Goal: Task Accomplishment & Management: Use online tool/utility

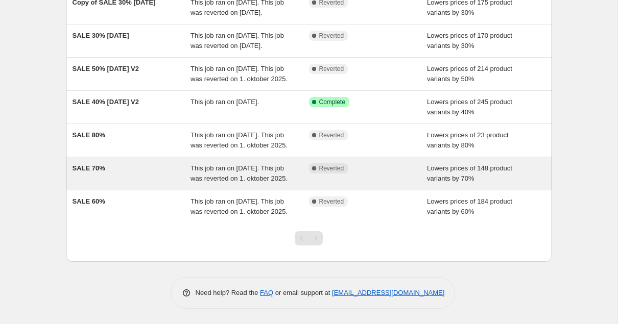
scroll to position [145, 0]
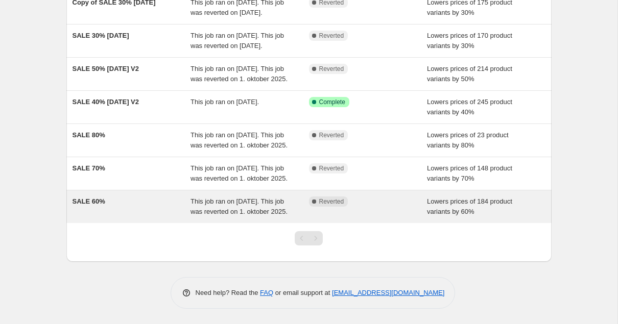
click at [93, 205] on span "SALE 60%" at bounding box center [89, 202] width 33 height 8
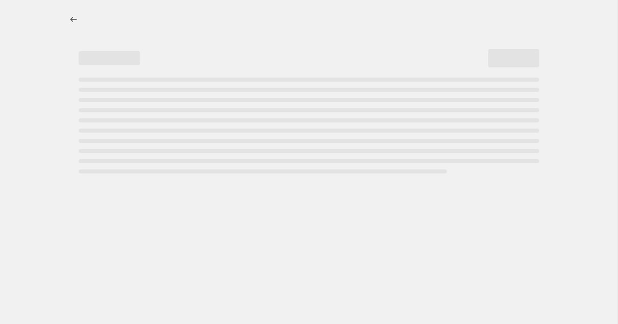
select select "percentage"
select select "tag"
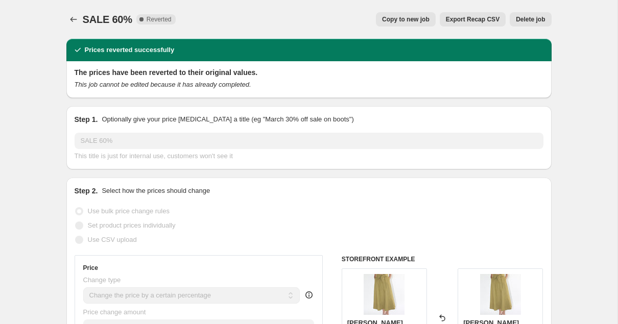
click at [407, 14] on button "Copy to new job" at bounding box center [406, 19] width 60 height 14
select select "percentage"
select select "tag"
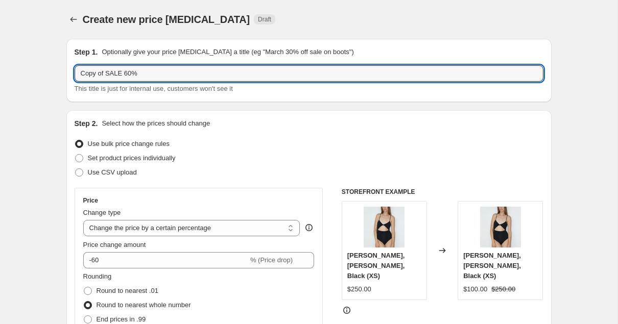
drag, startPoint x: 106, startPoint y: 73, endPoint x: 36, endPoint y: 73, distance: 70.5
click at [141, 74] on input "SALE 60%" at bounding box center [309, 73] width 469 height 16
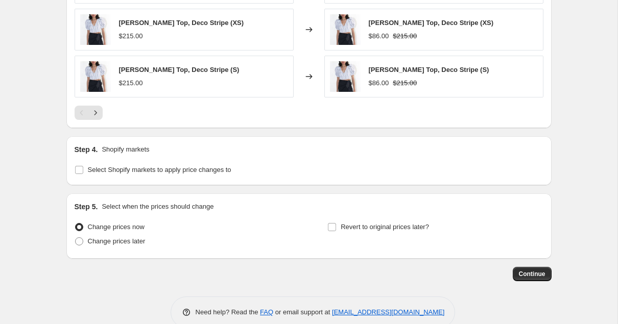
scroll to position [857, 0]
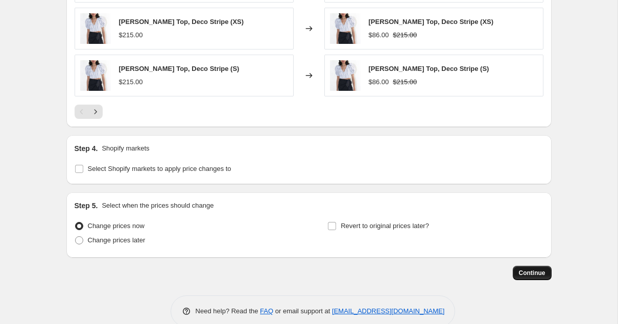
type input "SALE 60% - [DATE]"
click at [533, 272] on span "Continue" at bounding box center [532, 273] width 27 height 8
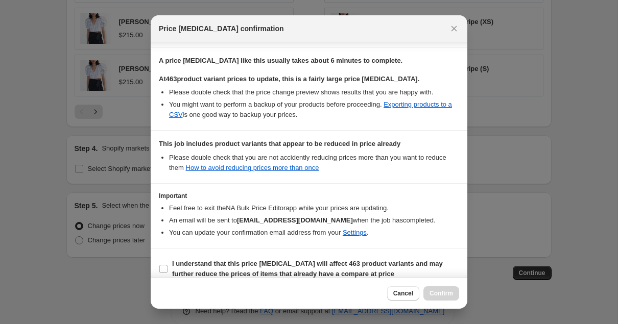
scroll to position [162, 0]
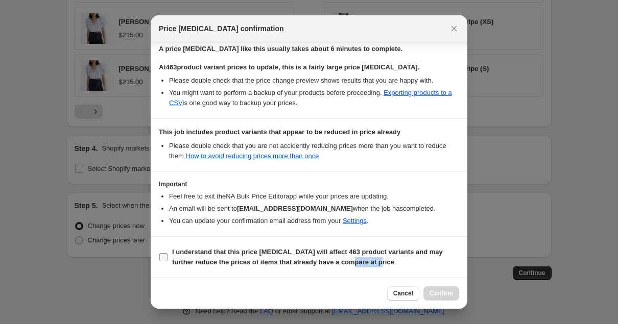
drag, startPoint x: 380, startPoint y: 263, endPoint x: 350, endPoint y: 261, distance: 30.8
click at [350, 261] on span "I understand that this price [MEDICAL_DATA] will affect 463 product variants an…" at bounding box center [315, 257] width 287 height 20
click at [453, 32] on icon "Close" at bounding box center [454, 29] width 10 height 10
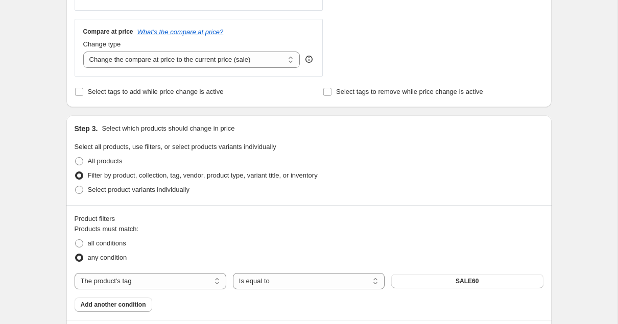
scroll to position [365, 0]
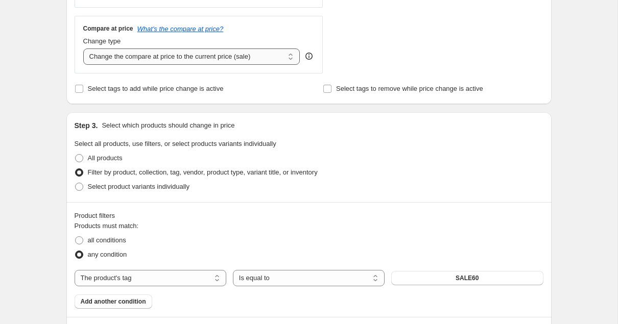
click at [238, 55] on select "Change the compare at price to the current price (sale) Change the compare at p…" at bounding box center [191, 57] width 217 height 16
click at [83, 49] on select "Change the compare at price to the current price (sale) Change the compare at p…" at bounding box center [191, 57] width 217 height 16
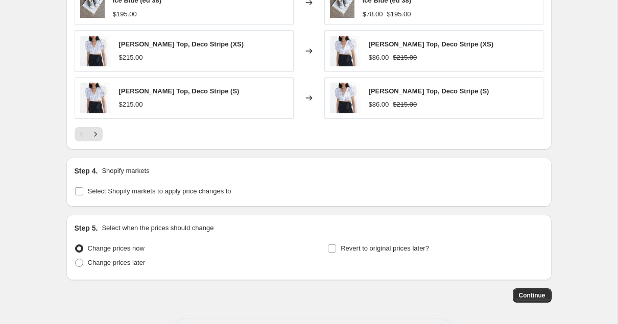
scroll to position [876, 0]
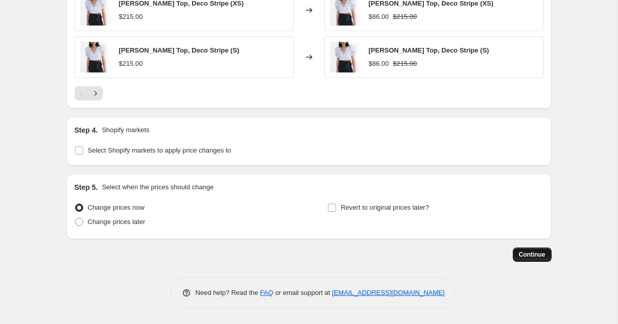
click at [540, 257] on span "Continue" at bounding box center [532, 255] width 27 height 8
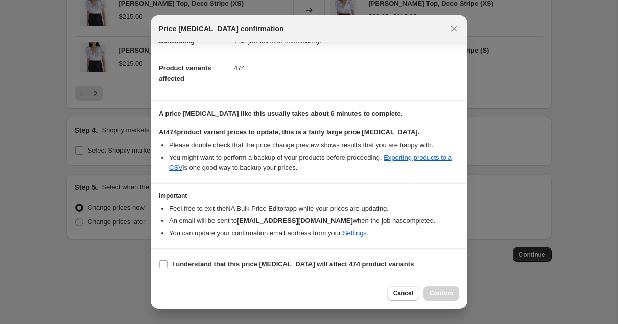
scroll to position [99, 0]
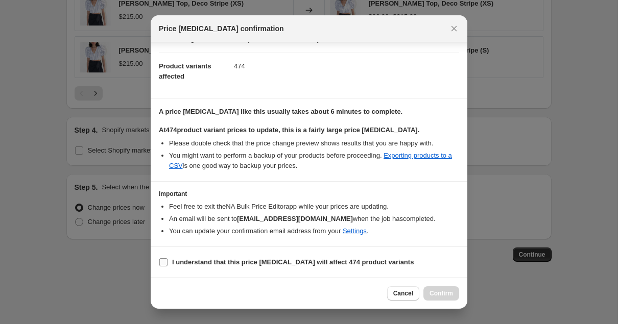
click at [166, 262] on input "I understand that this price [MEDICAL_DATA] will affect 474 product variants" at bounding box center [163, 263] width 8 height 8
checkbox input "true"
click at [294, 153] on li "You might want to perform a backup of your products before proceeding. Exportin…" at bounding box center [314, 161] width 290 height 20
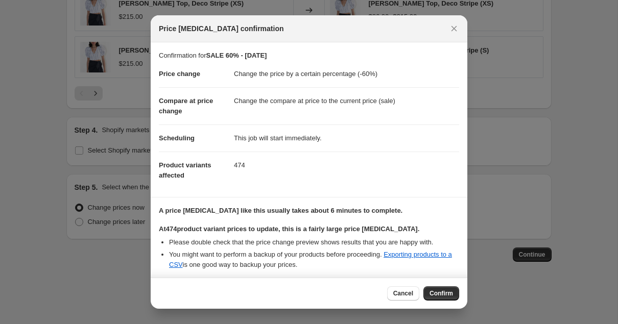
click at [436, 293] on span "Confirm" at bounding box center [442, 294] width 24 height 8
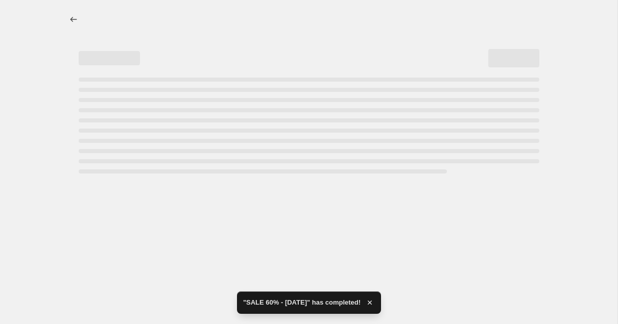
select select "percentage"
select select "tag"
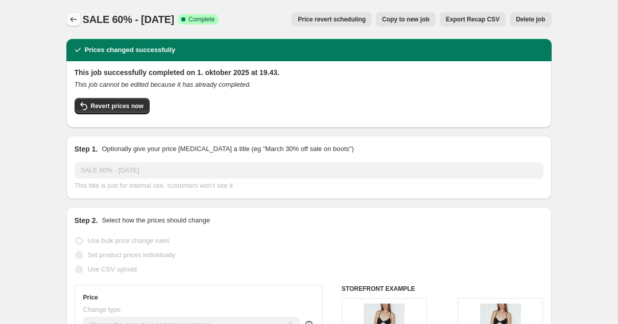
click at [76, 19] on icon "Price change jobs" at bounding box center [73, 19] width 10 height 10
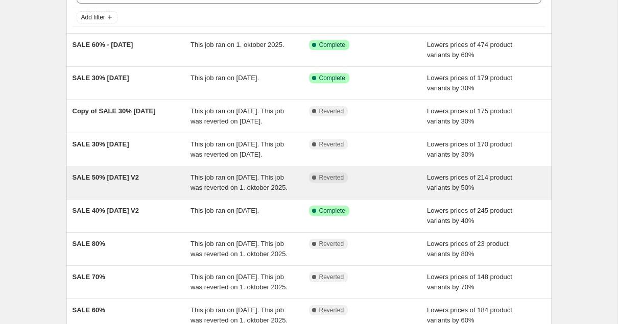
scroll to position [119, 0]
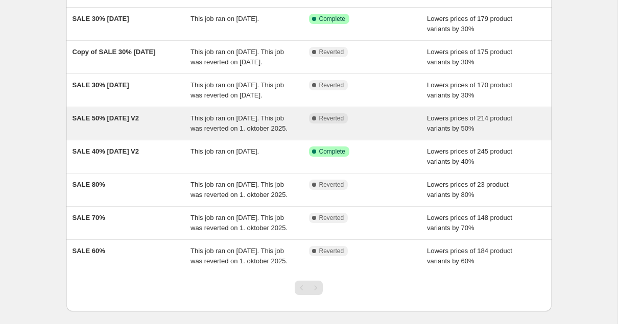
click at [129, 122] on span "SALE 50% [DATE] V2" at bounding box center [106, 118] width 67 height 8
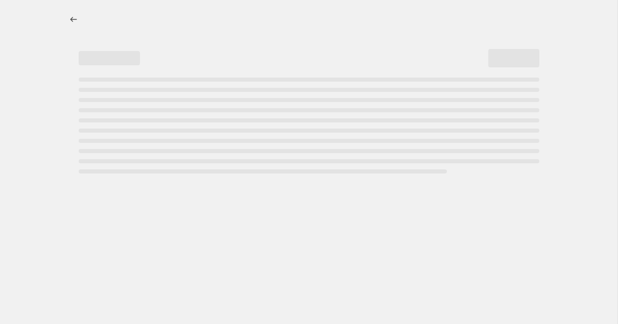
select select "percentage"
select select "tag"
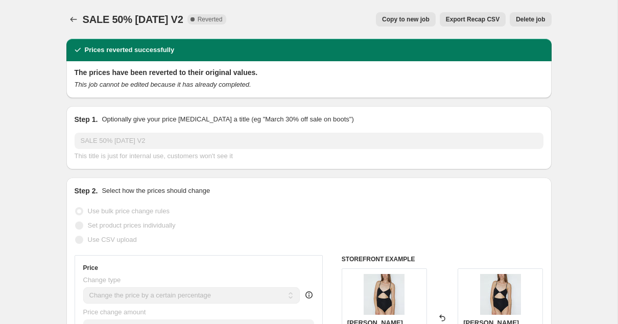
click at [408, 21] on span "Copy to new job" at bounding box center [406, 19] width 48 height 8
select select "percentage"
select select "tag"
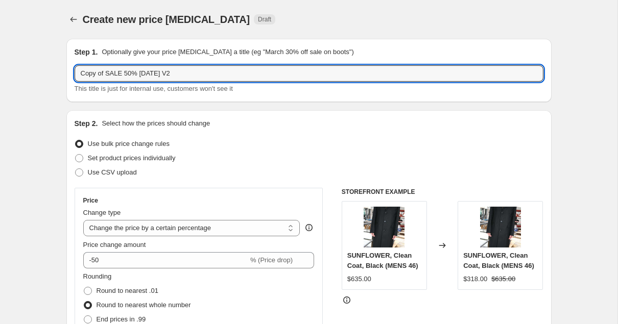
drag, startPoint x: 107, startPoint y: 73, endPoint x: 32, endPoint y: 73, distance: 75.6
drag, startPoint x: 183, startPoint y: 78, endPoint x: 115, endPoint y: 77, distance: 68.0
click at [115, 77] on input "SALE 50% [DATE] V2" at bounding box center [309, 73] width 469 height 16
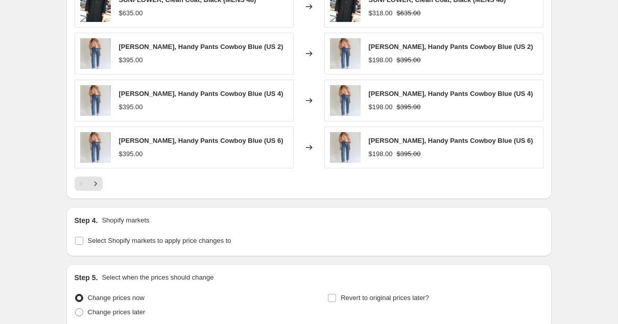
scroll to position [869, 0]
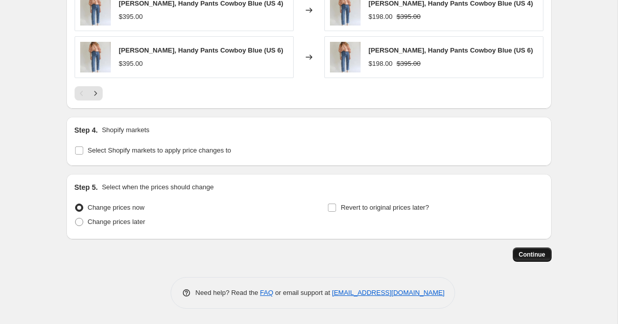
type input "SALE 50% [DATE]"
click at [529, 254] on span "Continue" at bounding box center [532, 255] width 27 height 8
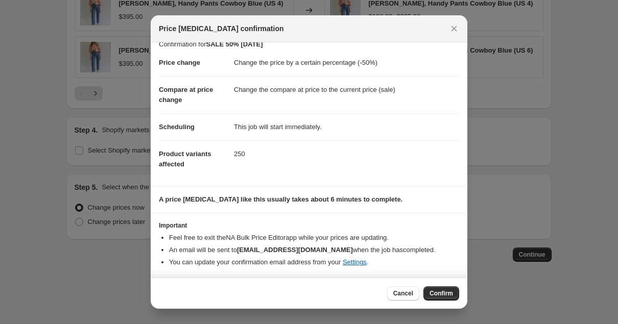
scroll to position [0, 0]
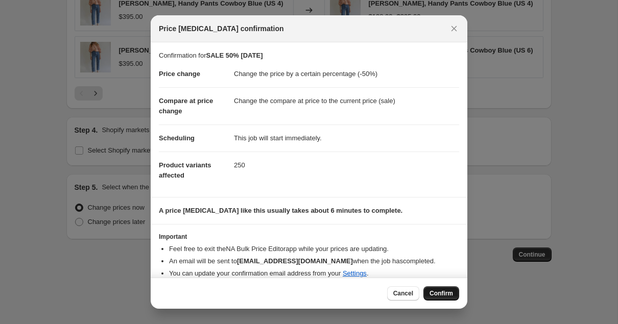
click at [441, 291] on span "Confirm" at bounding box center [442, 294] width 24 height 8
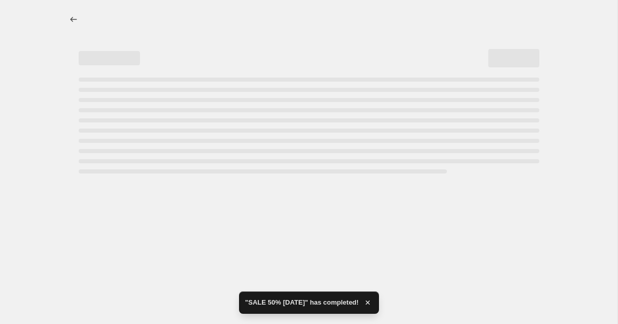
select select "percentage"
select select "tag"
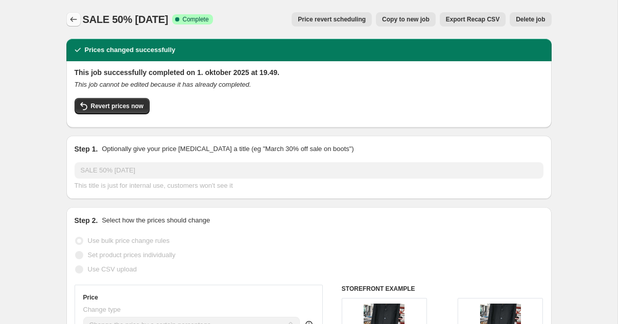
click at [72, 18] on icon "Price change jobs" at bounding box center [73, 19] width 10 height 10
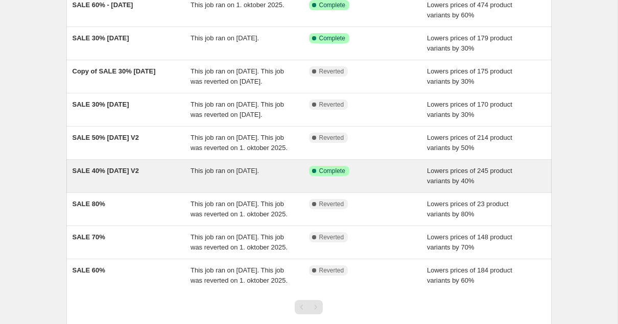
scroll to position [145, 0]
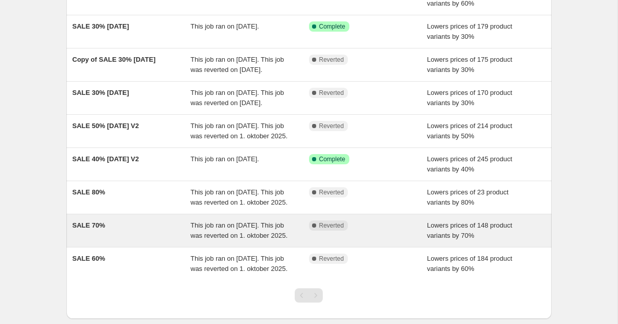
click at [102, 241] on div "SALE 70%" at bounding box center [132, 231] width 119 height 20
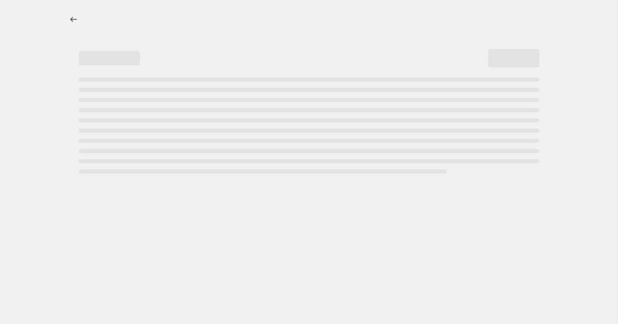
select select "percentage"
select select "tag"
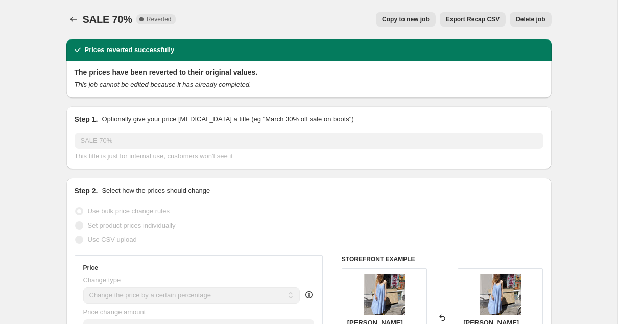
click at [409, 19] on span "Copy to new job" at bounding box center [406, 19] width 48 height 8
select select "percentage"
select select "tag"
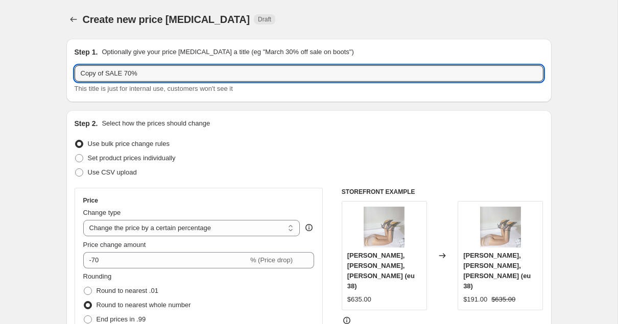
drag, startPoint x: 107, startPoint y: 74, endPoint x: 26, endPoint y: 74, distance: 80.7
click at [130, 76] on input "SALE 70%" at bounding box center [309, 73] width 469 height 16
type input "SALE 70% [DATE]"
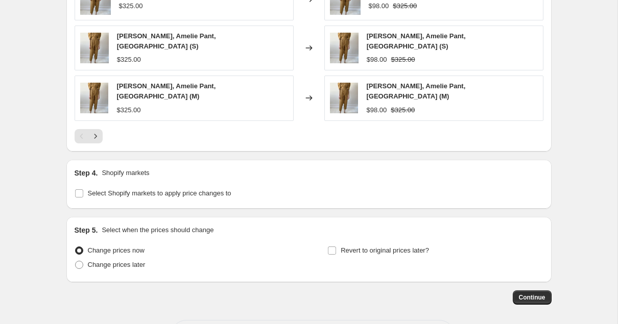
scroll to position [846, 0]
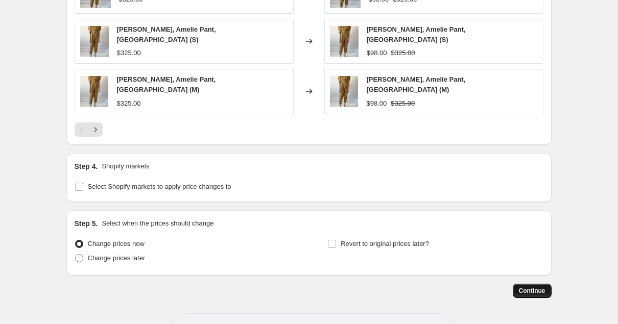
click at [525, 284] on button "Continue" at bounding box center [532, 291] width 39 height 14
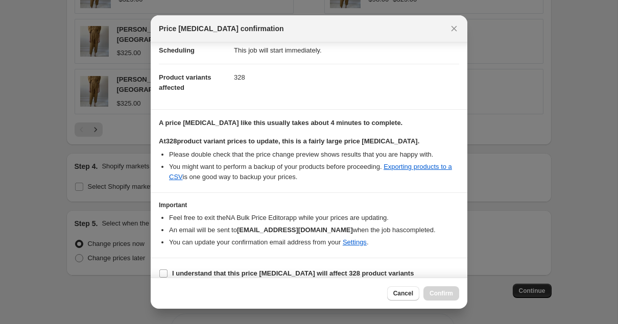
scroll to position [99, 0]
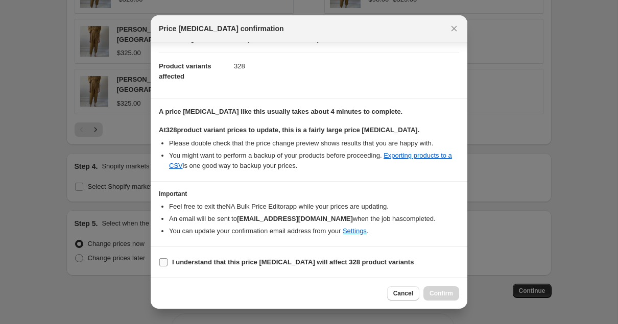
click at [168, 264] on label "I understand that this price [MEDICAL_DATA] will affect 328 product variants" at bounding box center [286, 262] width 255 height 14
click at [168, 264] on input "I understand that this price [MEDICAL_DATA] will affect 328 product variants" at bounding box center [163, 263] width 8 height 8
checkbox input "true"
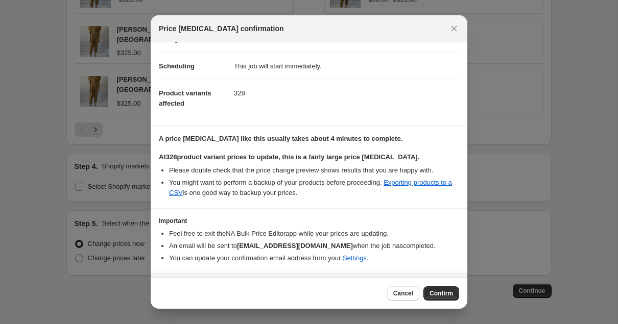
scroll to position [0, 0]
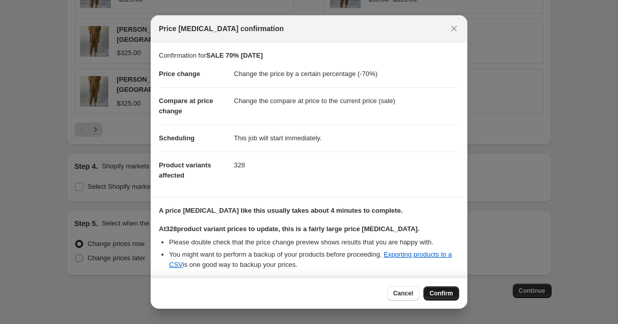
click at [443, 291] on span "Confirm" at bounding box center [442, 294] width 24 height 8
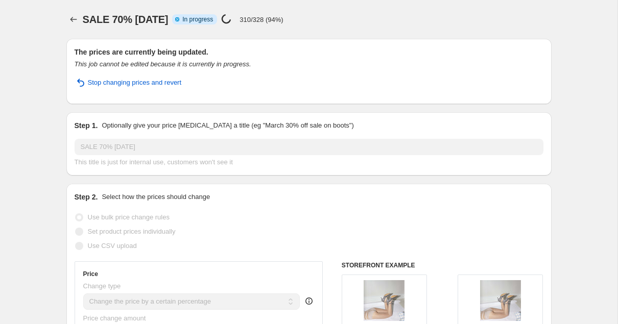
select select "percentage"
select select "tag"
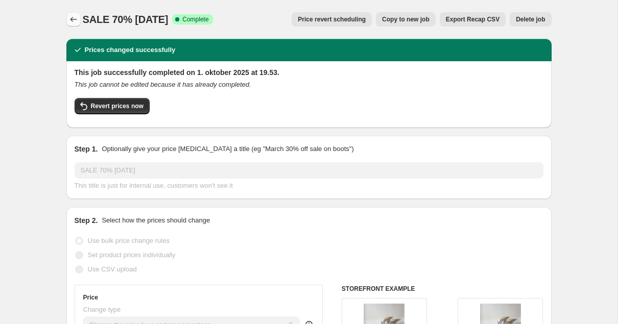
click at [77, 20] on icon "Price change jobs" at bounding box center [73, 19] width 10 height 10
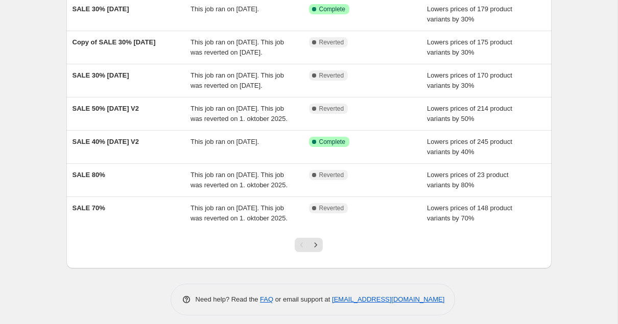
scroll to position [220, 0]
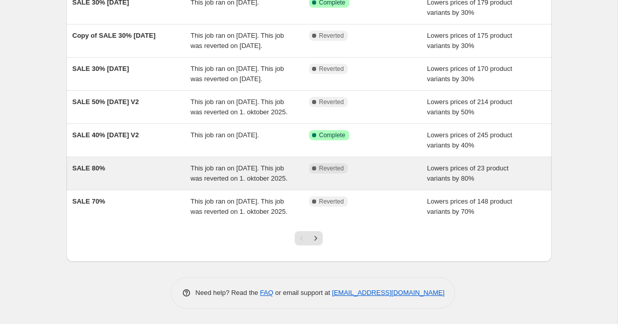
click at [93, 184] on div "SALE 80%" at bounding box center [132, 174] width 119 height 20
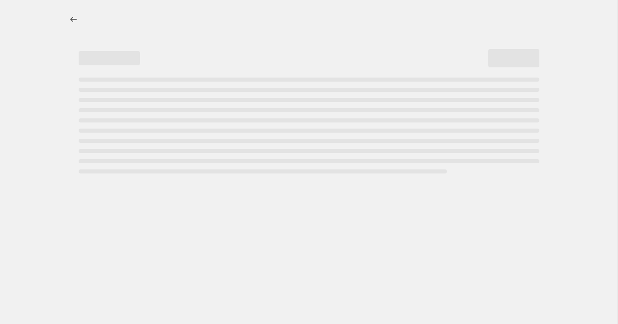
select select "percentage"
select select "tag"
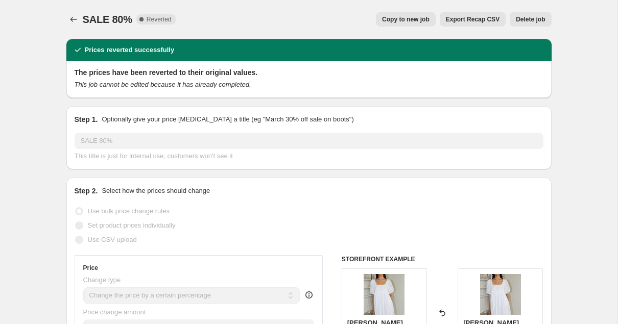
click at [417, 21] on span "Copy to new job" at bounding box center [406, 19] width 48 height 8
select select "percentage"
select select "tag"
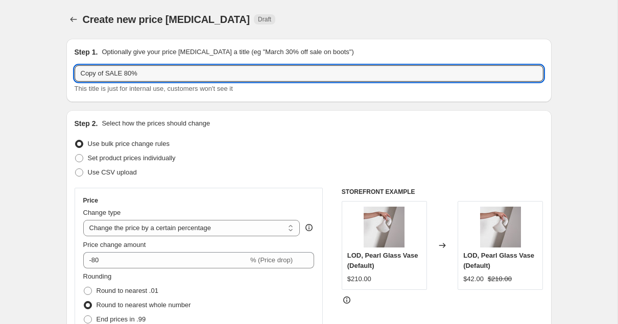
drag, startPoint x: 105, startPoint y: 72, endPoint x: 50, endPoint y: 72, distance: 54.7
click at [170, 75] on input "SALE 80%" at bounding box center [309, 73] width 469 height 16
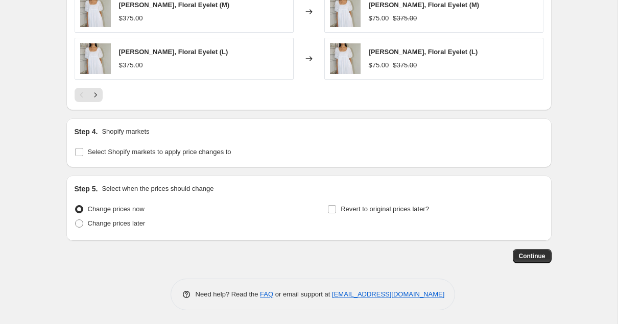
scroll to position [869, 0]
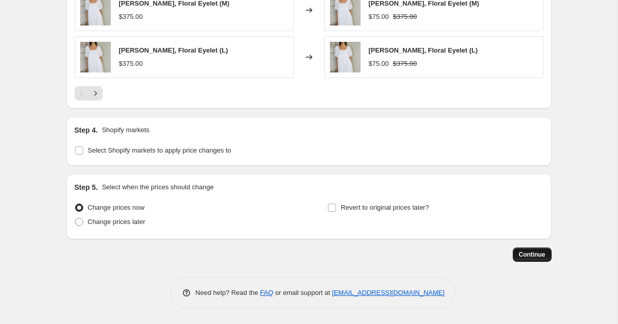
type input "SALE 80% - [DATE]"
click at [538, 253] on span "Continue" at bounding box center [532, 255] width 27 height 8
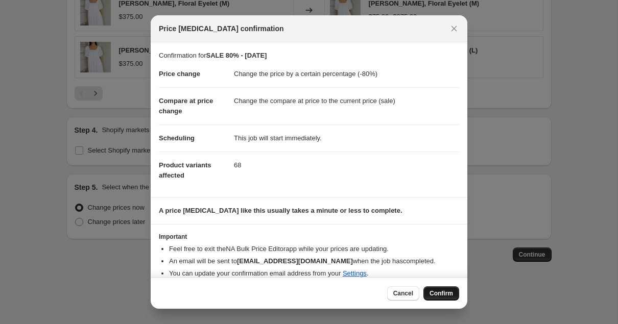
click at [441, 294] on span "Confirm" at bounding box center [442, 294] width 24 height 8
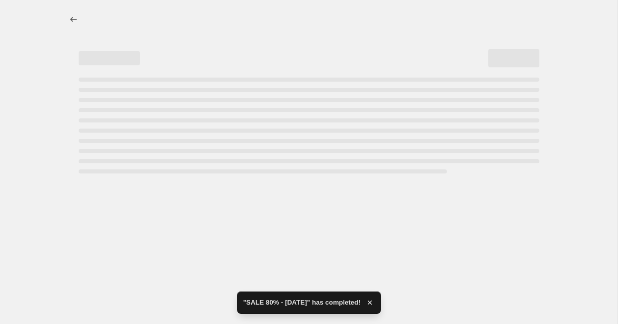
select select "percentage"
select select "tag"
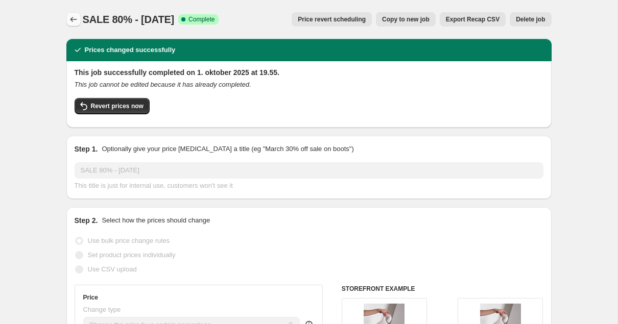
click at [73, 21] on icon "Price change jobs" at bounding box center [73, 19] width 10 height 10
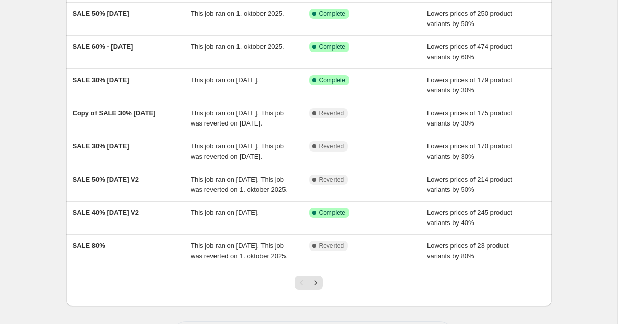
scroll to position [243, 0]
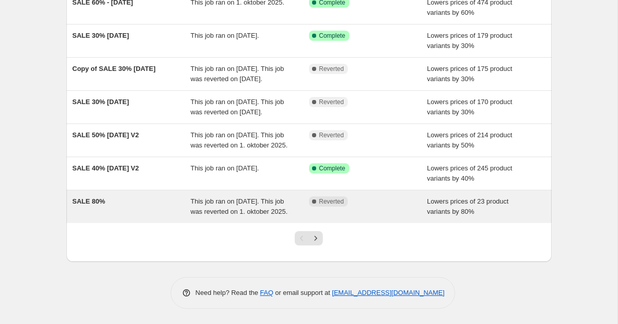
click at [100, 198] on span "SALE 80%" at bounding box center [89, 202] width 33 height 8
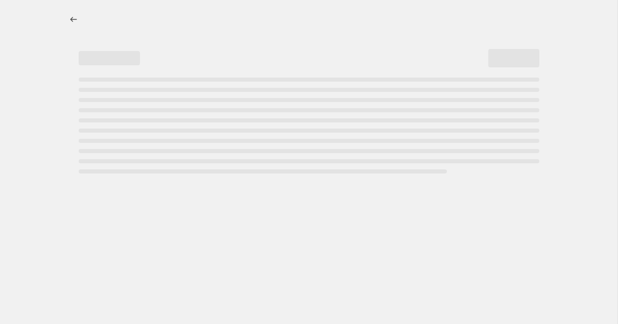
select select "percentage"
select select "tag"
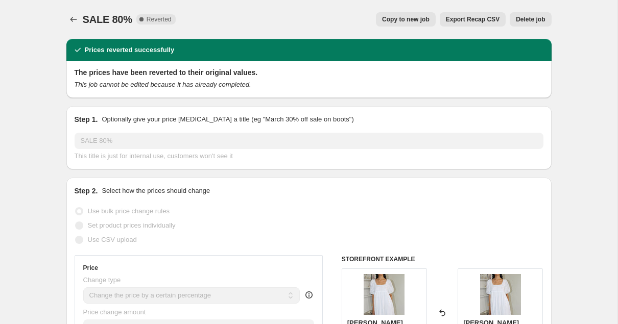
click at [403, 17] on span "Copy to new job" at bounding box center [406, 19] width 48 height 8
select select "percentage"
select select "tag"
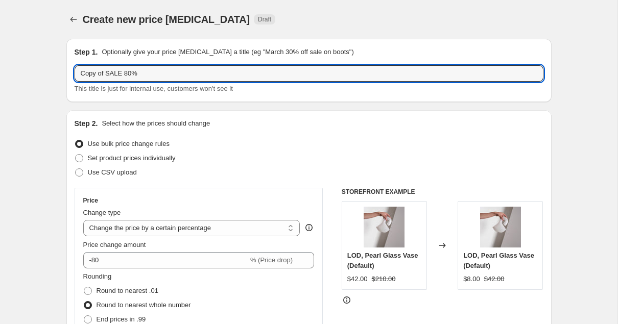
drag, startPoint x: 88, startPoint y: 74, endPoint x: 4, endPoint y: 75, distance: 84.3
click at [102, 73] on input "SALE 80%" at bounding box center [309, 73] width 469 height 16
click at [135, 74] on input "SALE 90%" at bounding box center [309, 73] width 469 height 16
type input "SALE 90% - [DATE]"
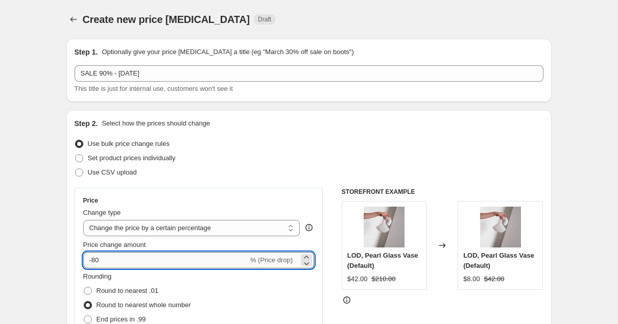
click at [109, 260] on input "-80" at bounding box center [165, 260] width 165 height 16
type input "-8"
type input "-90"
click at [249, 138] on div "Use bulk price change rules" at bounding box center [309, 144] width 469 height 14
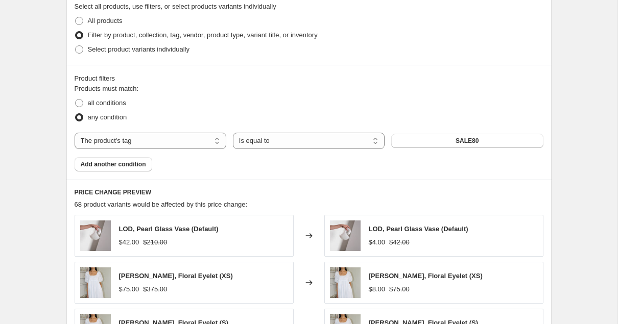
scroll to position [517, 0]
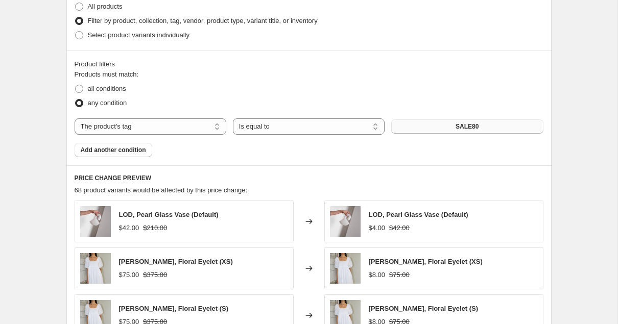
click at [459, 126] on span "SALE80" at bounding box center [467, 127] width 23 height 8
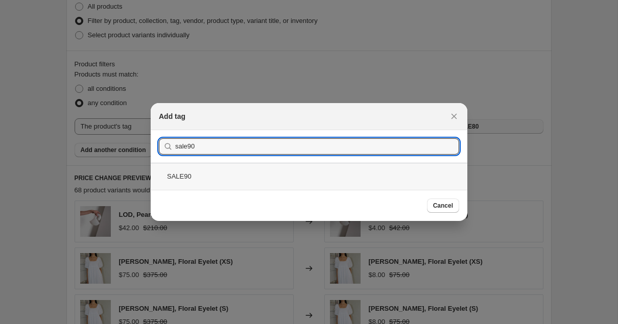
type input "sale90"
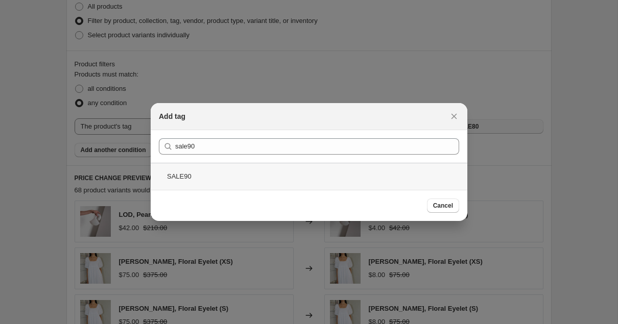
click at [186, 177] on div "SALE90" at bounding box center [309, 176] width 317 height 27
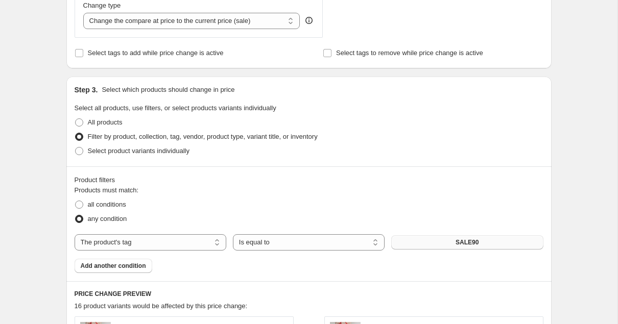
scroll to position [869, 0]
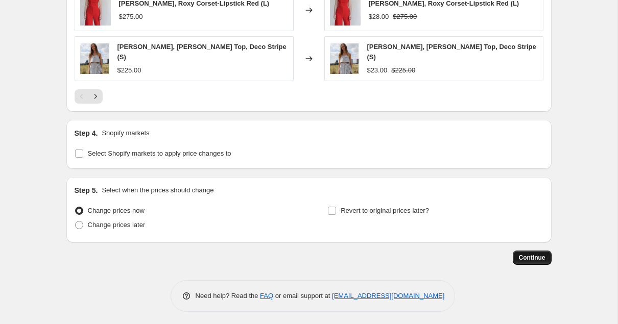
click at [531, 251] on button "Continue" at bounding box center [532, 258] width 39 height 14
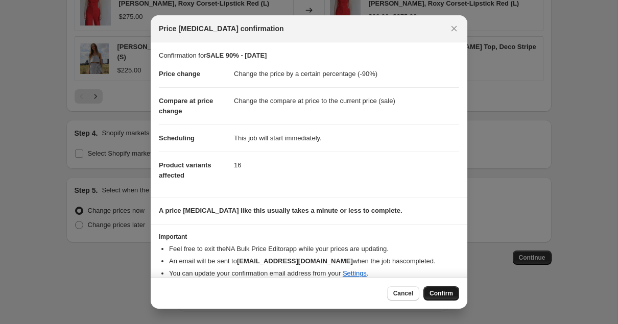
click at [450, 298] on button "Confirm" at bounding box center [442, 294] width 36 height 14
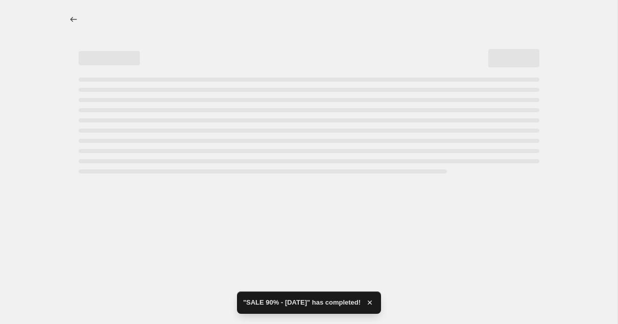
select select "percentage"
select select "tag"
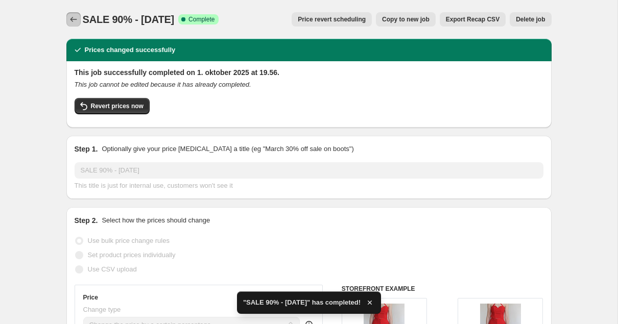
click at [75, 18] on icon "Price change jobs" at bounding box center [73, 19] width 10 height 10
